Goal: Task Accomplishment & Management: Manage account settings

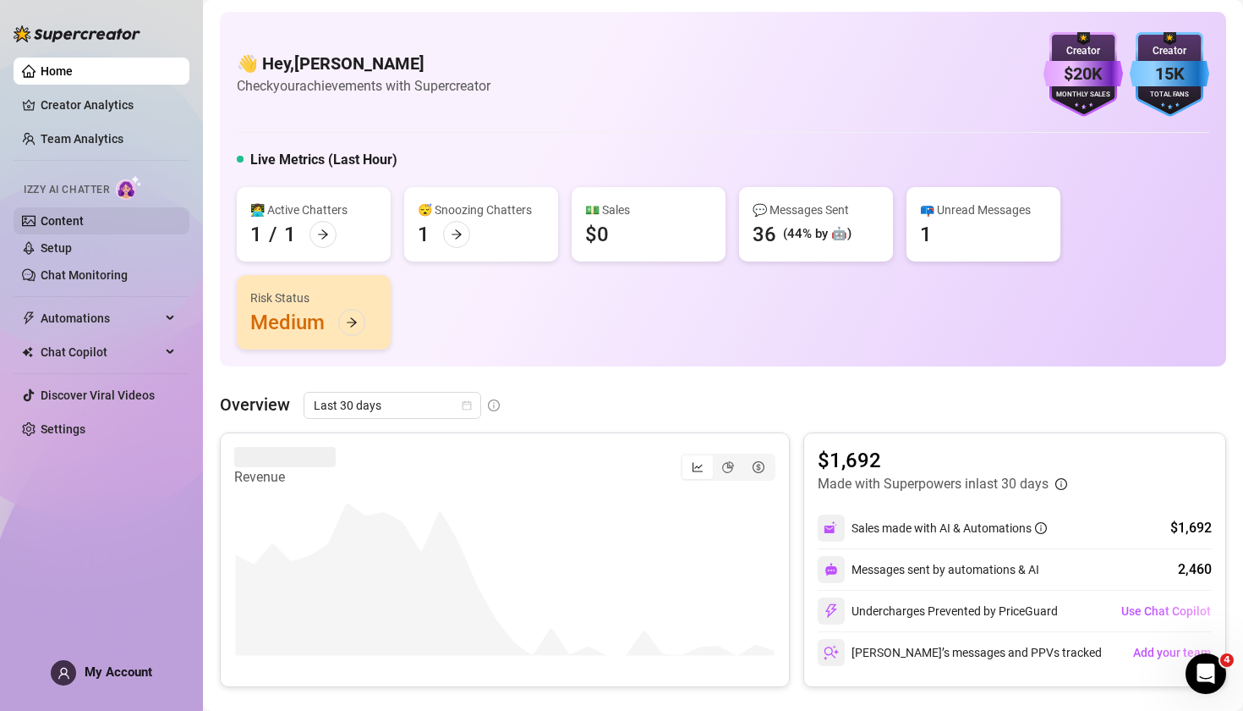
click at [84, 222] on link "Content" at bounding box center [62, 221] width 43 height 14
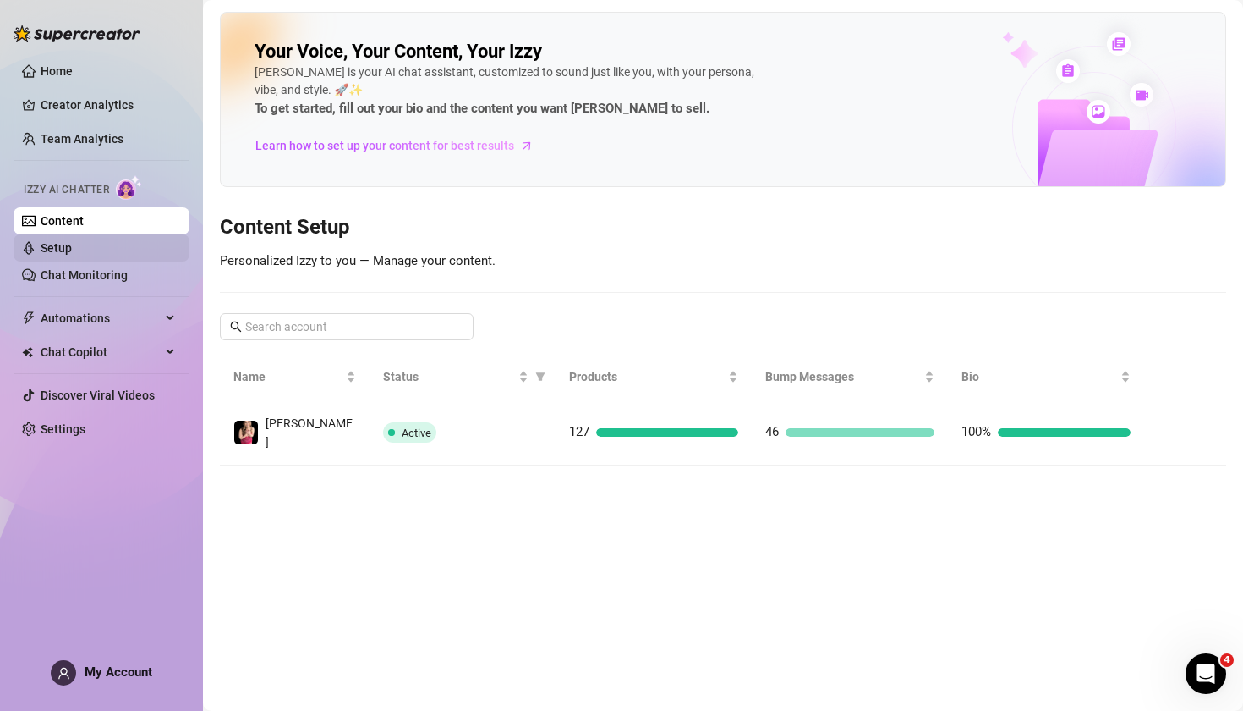
click at [66, 242] on link "Setup" at bounding box center [56, 248] width 31 height 14
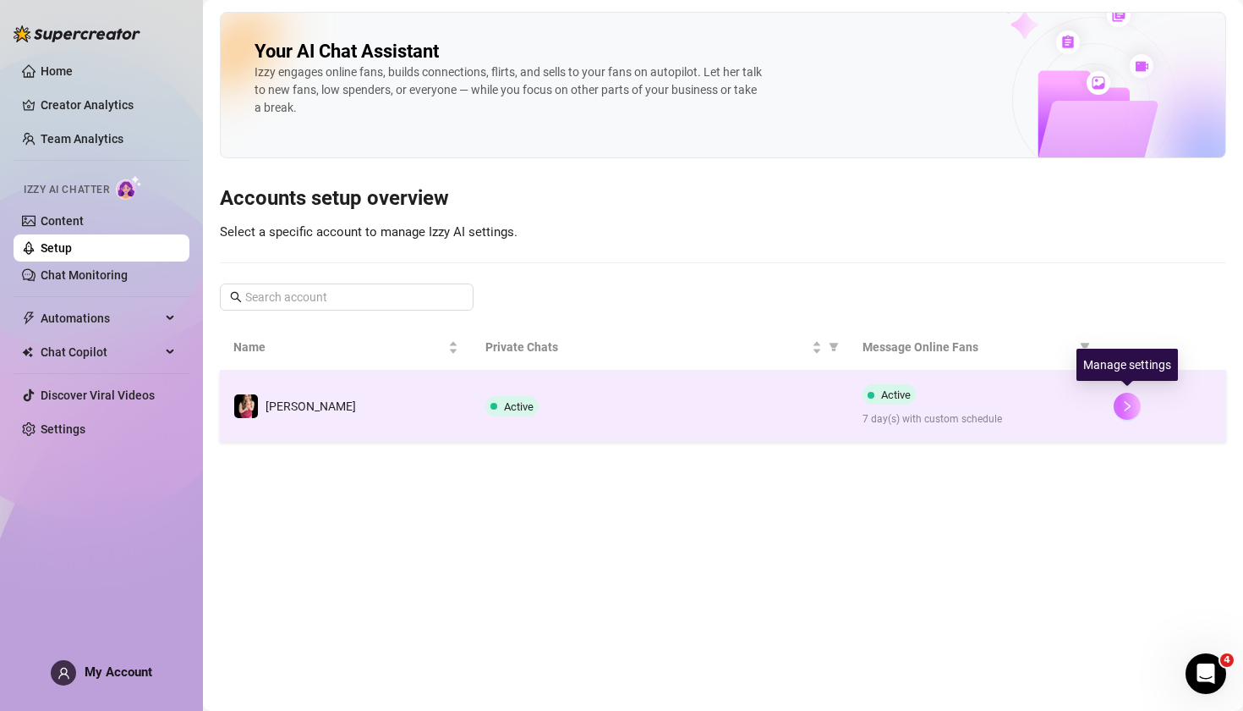
click at [1134, 409] on icon "right" at bounding box center [1128, 406] width 12 height 12
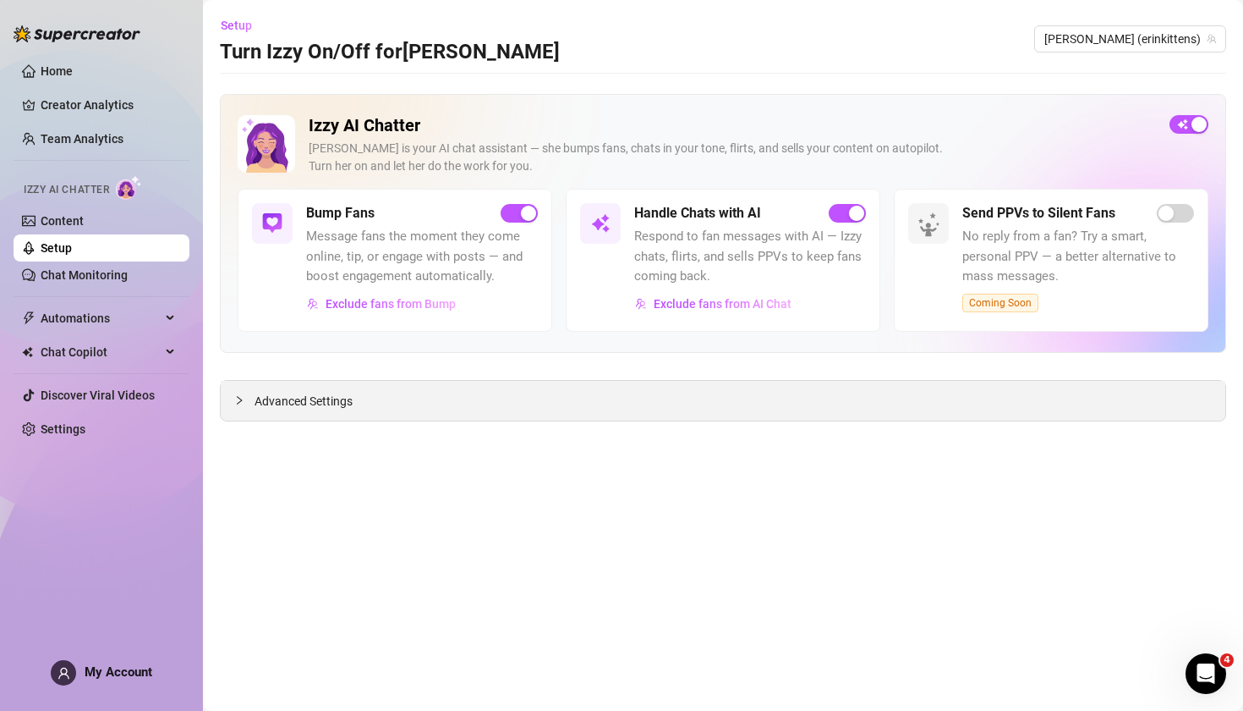
click at [338, 399] on span "Advanced Settings" at bounding box center [304, 401] width 98 height 19
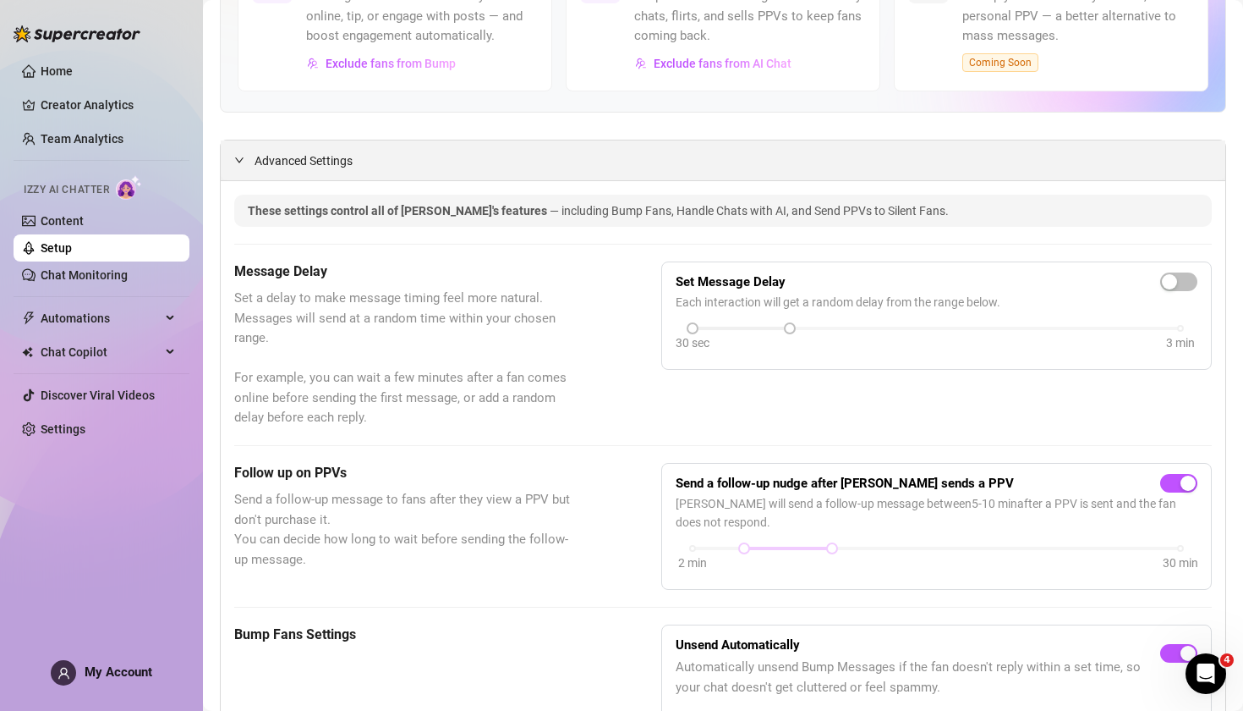
scroll to position [243, 0]
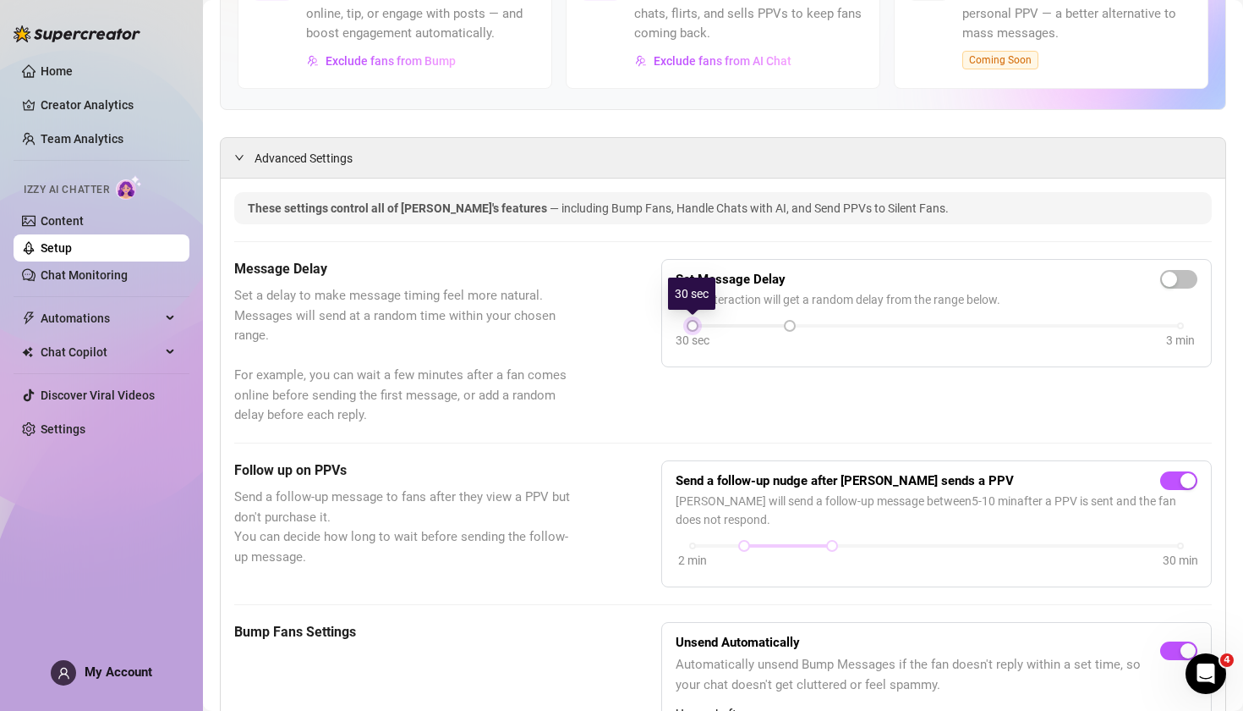
click at [694, 326] on div at bounding box center [693, 325] width 8 height 8
drag, startPoint x: 792, startPoint y: 327, endPoint x: 680, endPoint y: 332, distance: 111.8
click at [693, 327] on div "30 sec 3 min" at bounding box center [937, 324] width 488 height 7
click at [692, 325] on div at bounding box center [693, 325] width 8 height 8
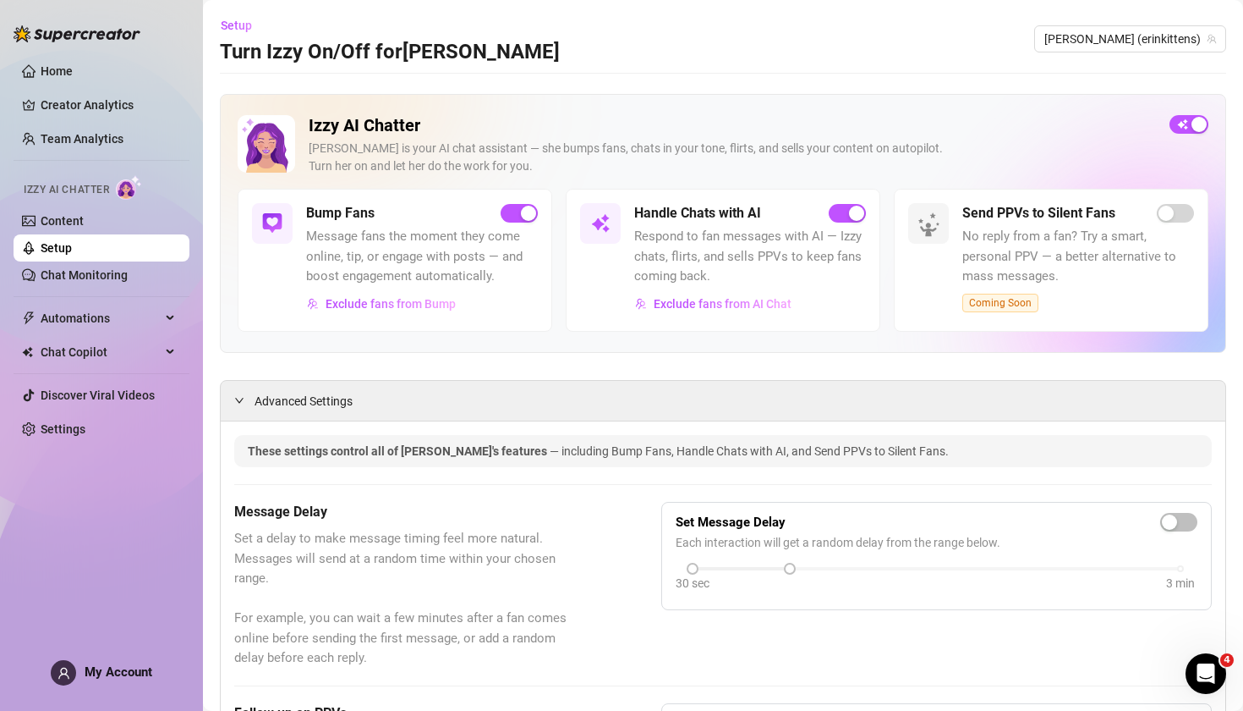
scroll to position [0, 0]
click at [72, 241] on link "Setup" at bounding box center [56, 248] width 31 height 14
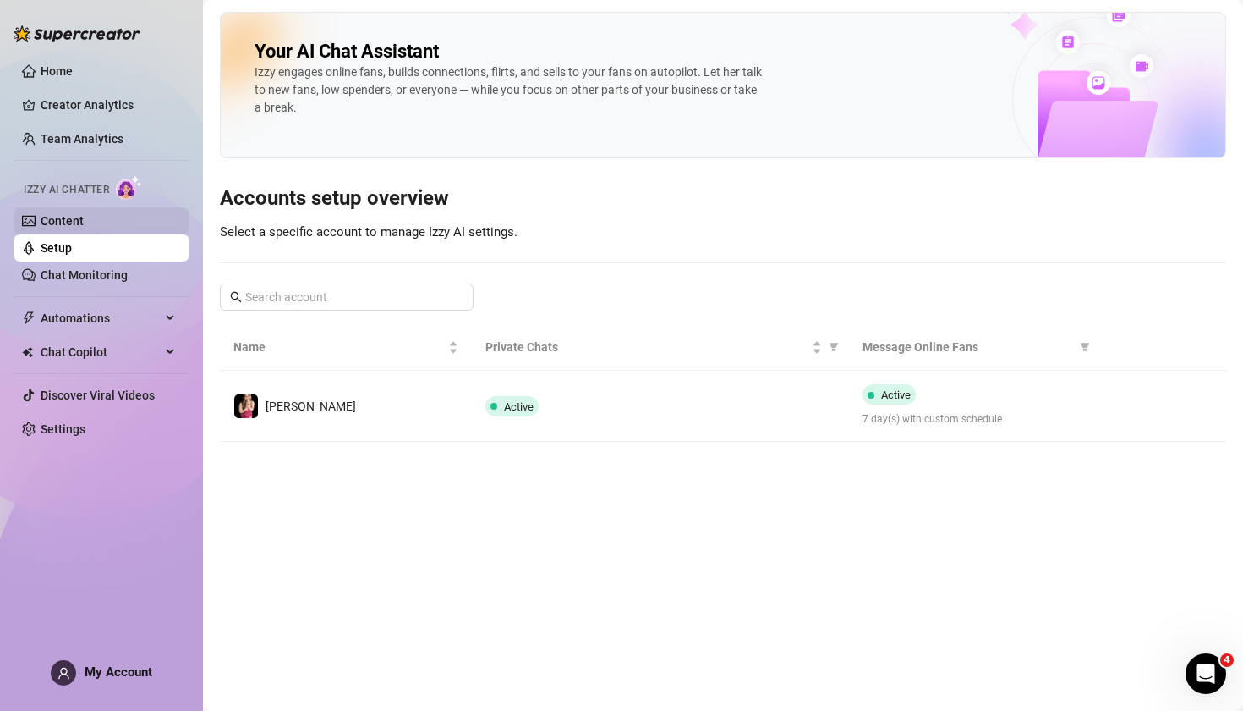
click at [84, 225] on link "Content" at bounding box center [62, 221] width 43 height 14
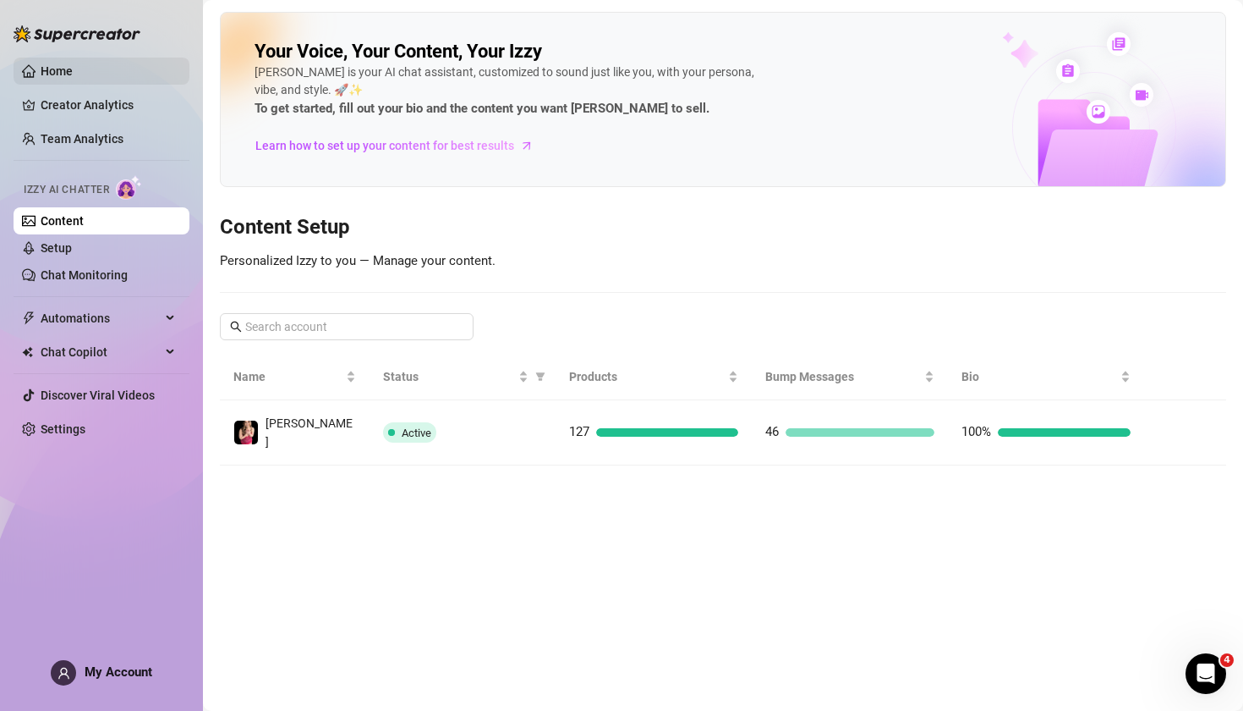
click at [73, 67] on link "Home" at bounding box center [57, 71] width 32 height 14
